Goal: Transaction & Acquisition: Download file/media

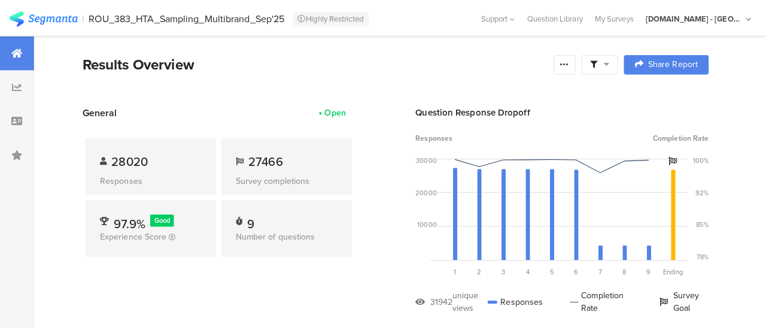
scroll to position [0, 10]
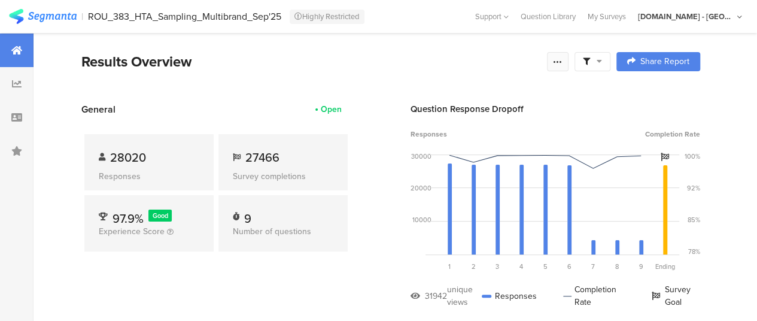
click at [562, 65] on icon at bounding box center [558, 62] width 10 height 10
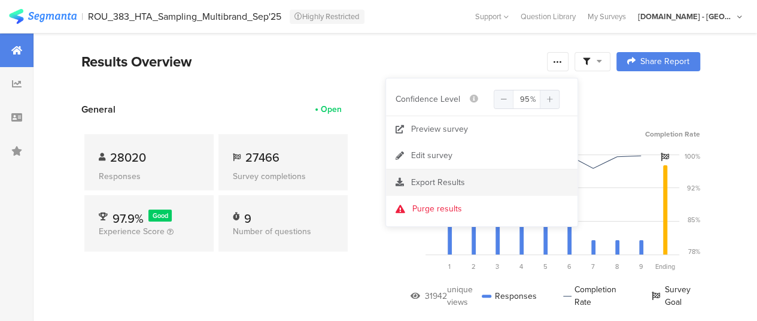
click at [476, 181] on div "Export Results" at bounding box center [481, 183] width 191 height 12
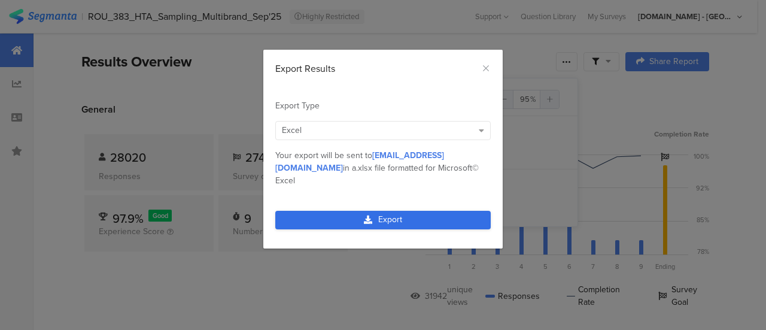
click at [424, 214] on link "Export" at bounding box center [382, 220] width 215 height 19
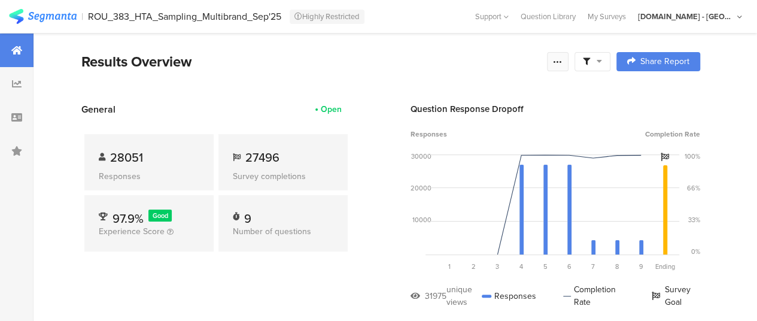
click at [562, 63] on icon at bounding box center [558, 62] width 10 height 10
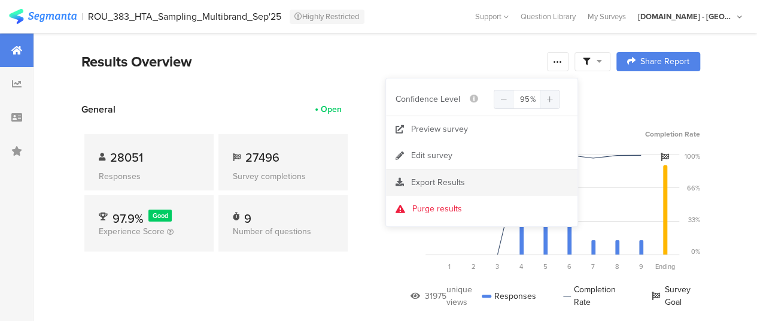
click at [449, 191] on section "Export Results" at bounding box center [481, 182] width 191 height 26
click at [453, 185] on span "Export Results" at bounding box center [438, 182] width 54 height 13
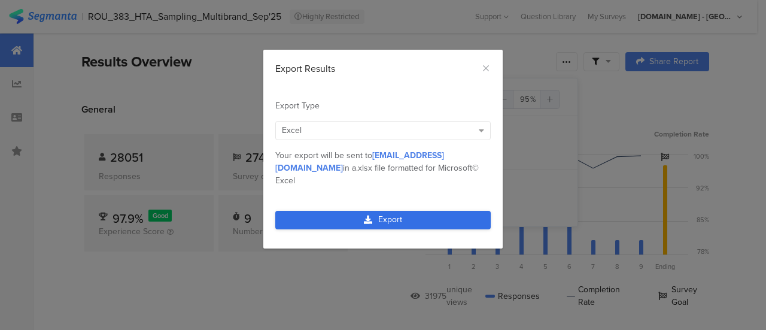
click at [390, 211] on link "Export" at bounding box center [382, 220] width 215 height 19
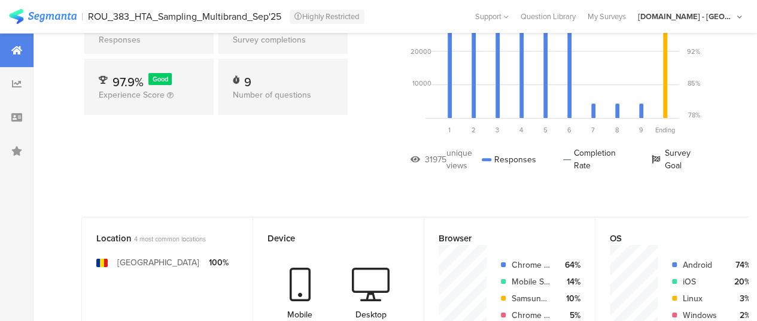
scroll to position [135, 0]
